Goal: Find specific page/section: Find specific page/section

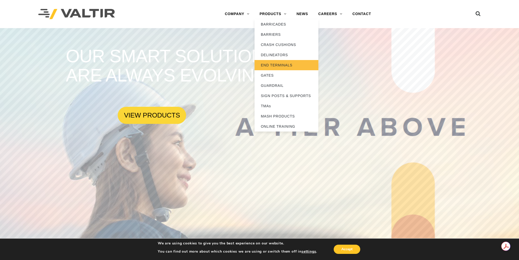
click at [283, 65] on link "END TERMINALS" at bounding box center [286, 65] width 64 height 10
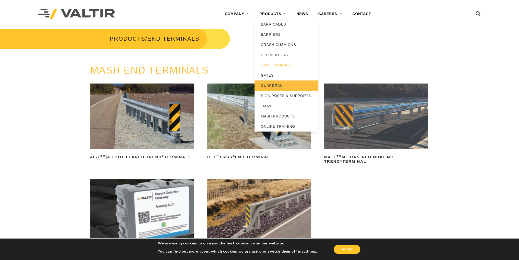
click at [269, 84] on link "GUARDRAIL" at bounding box center [286, 85] width 64 height 10
